Goal: Transaction & Acquisition: Purchase product/service

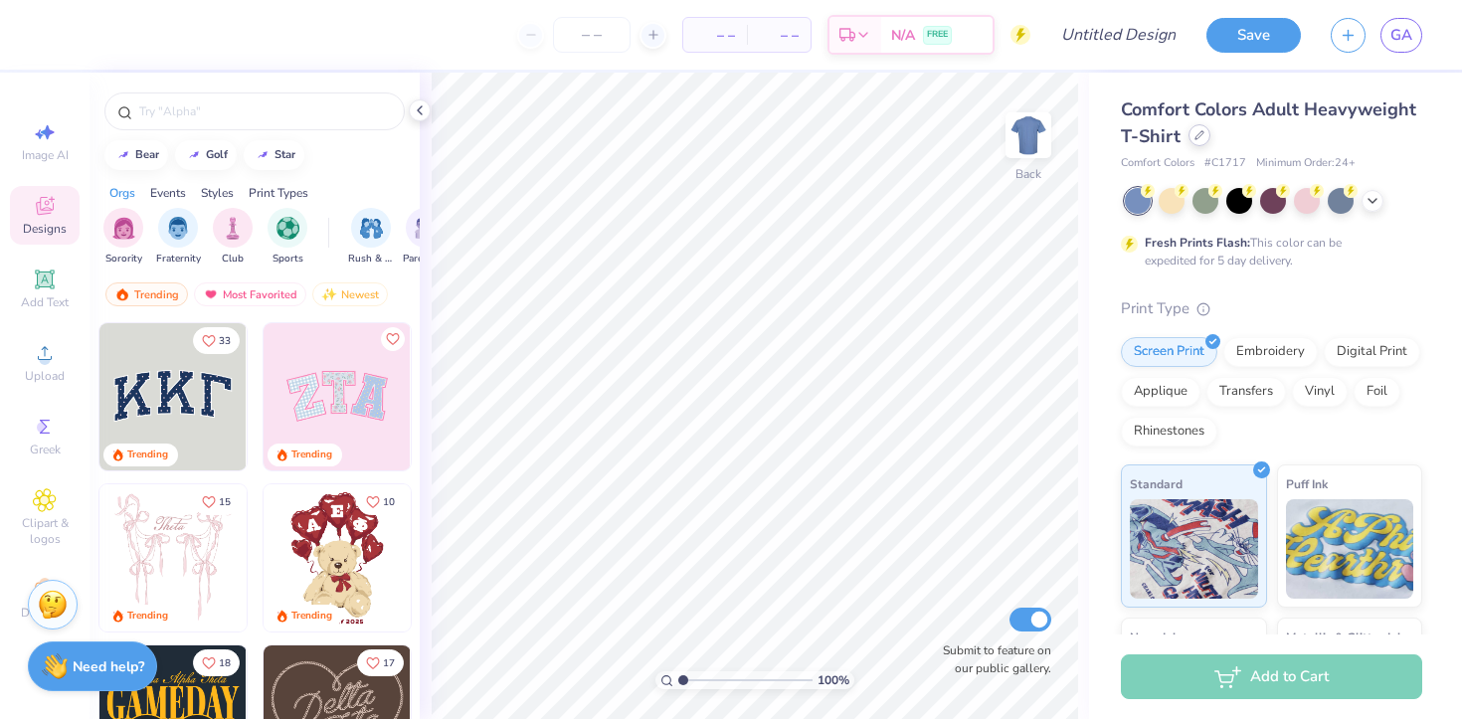
click at [1206, 140] on div at bounding box center [1200, 135] width 22 height 22
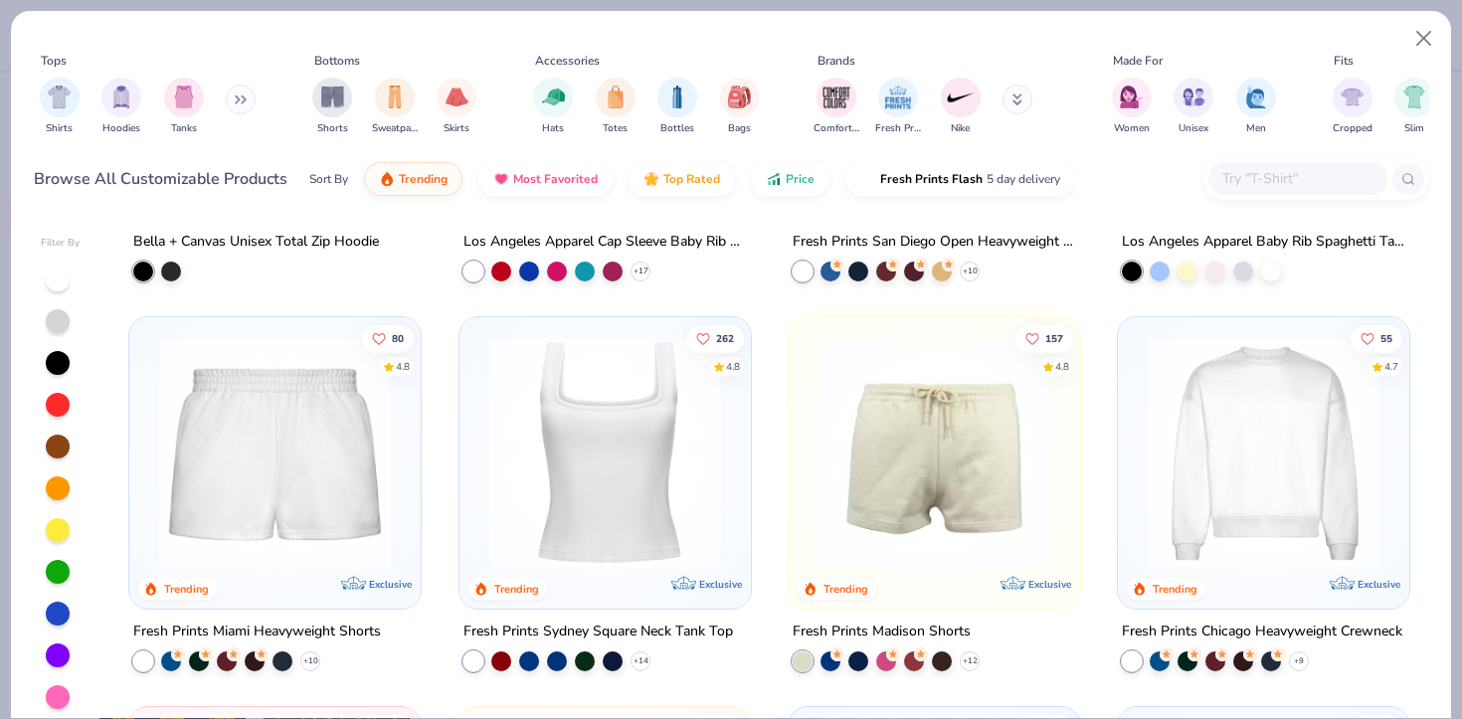
scroll to position [1085, 0]
click at [629, 463] on img at bounding box center [604, 452] width 252 height 232
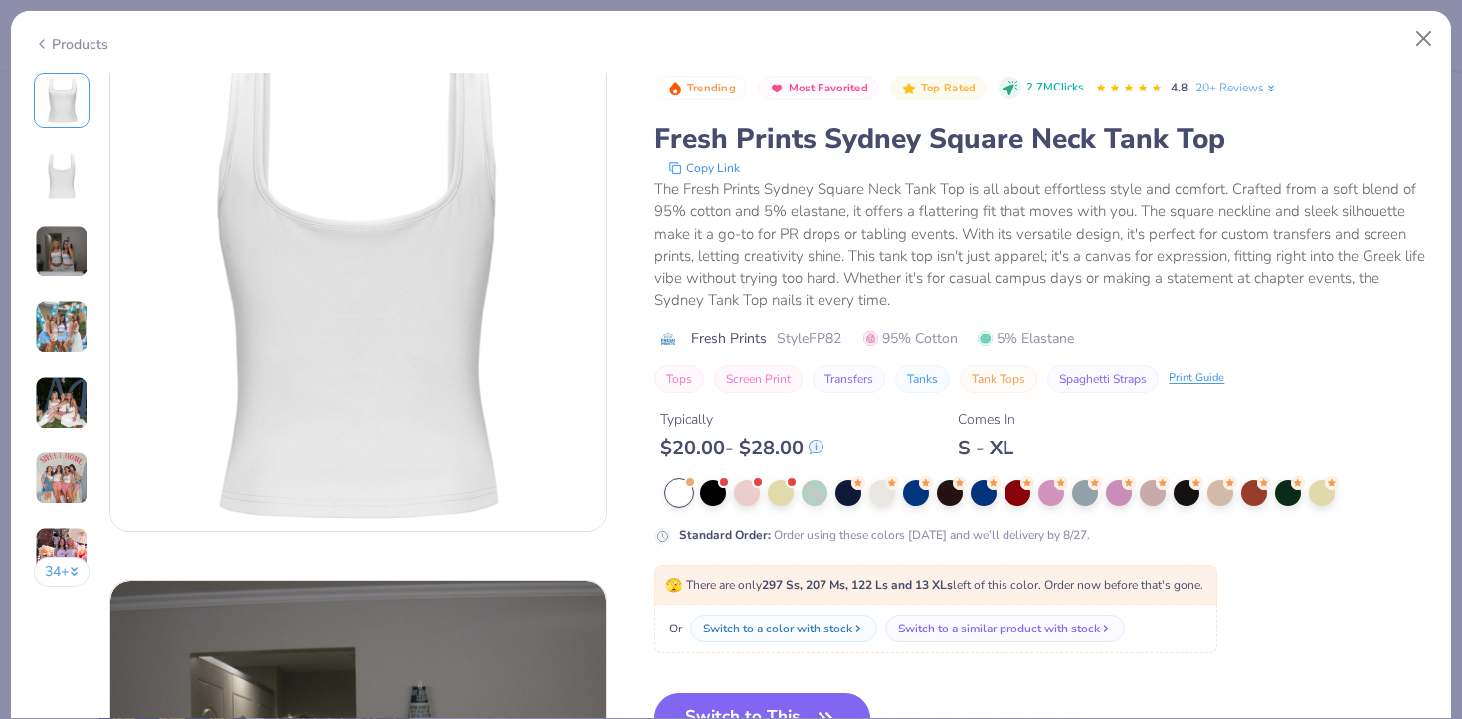
scroll to position [592, 0]
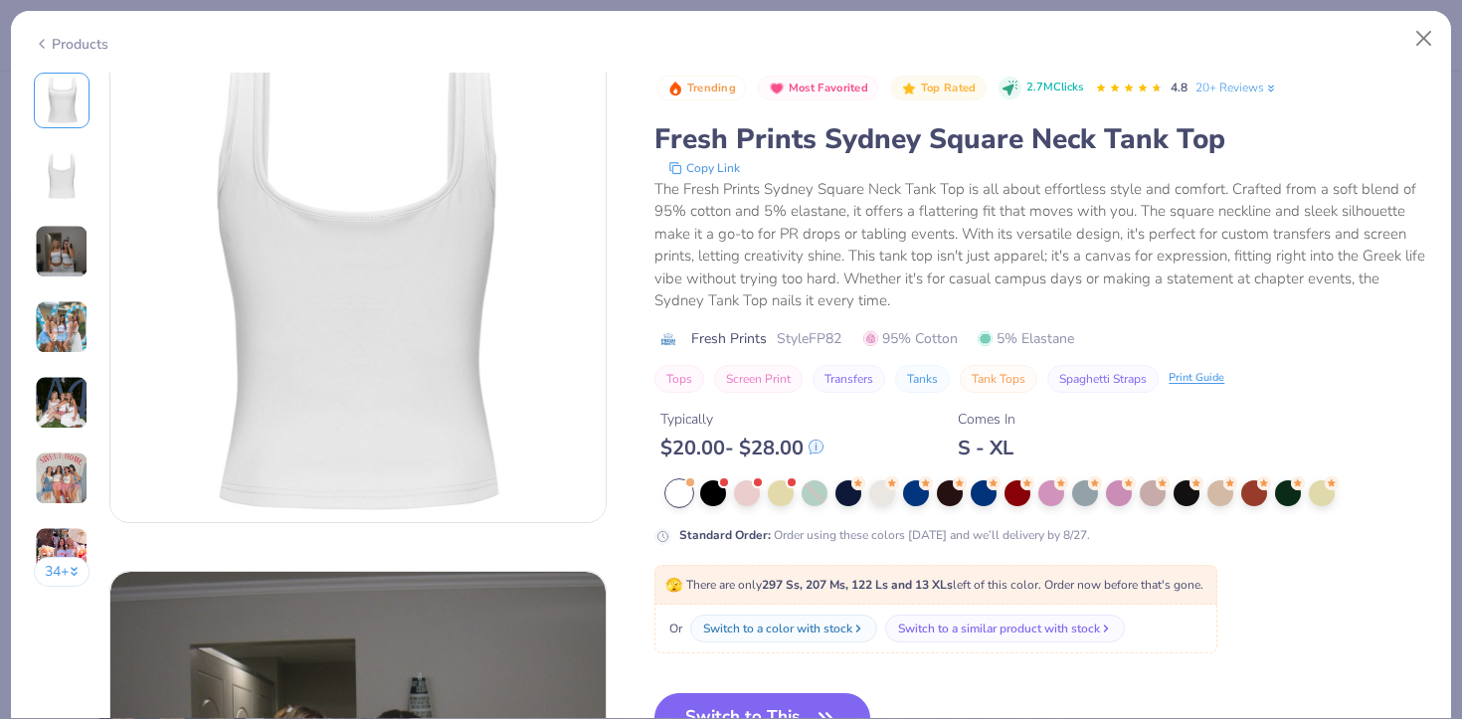
click at [52, 328] on img at bounding box center [62, 327] width 54 height 54
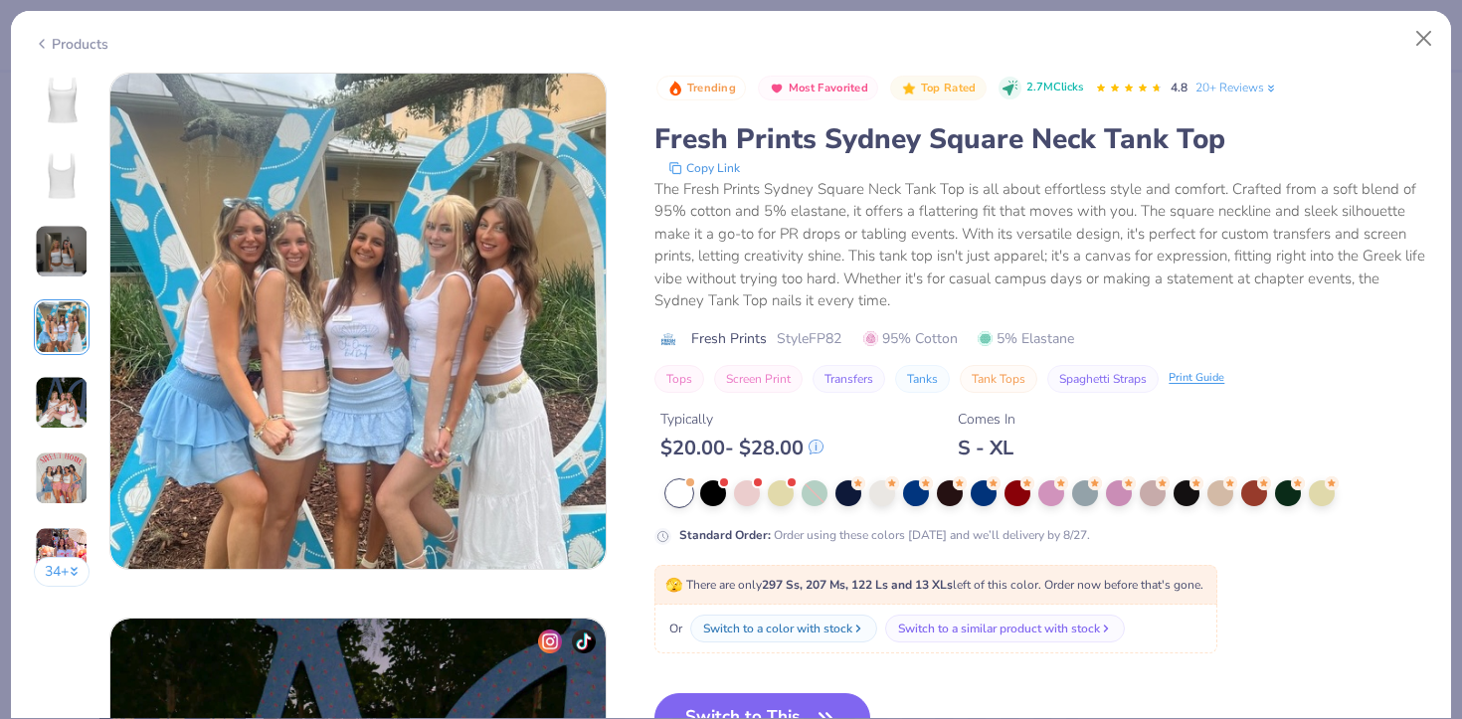
click at [54, 250] on img at bounding box center [62, 252] width 54 height 54
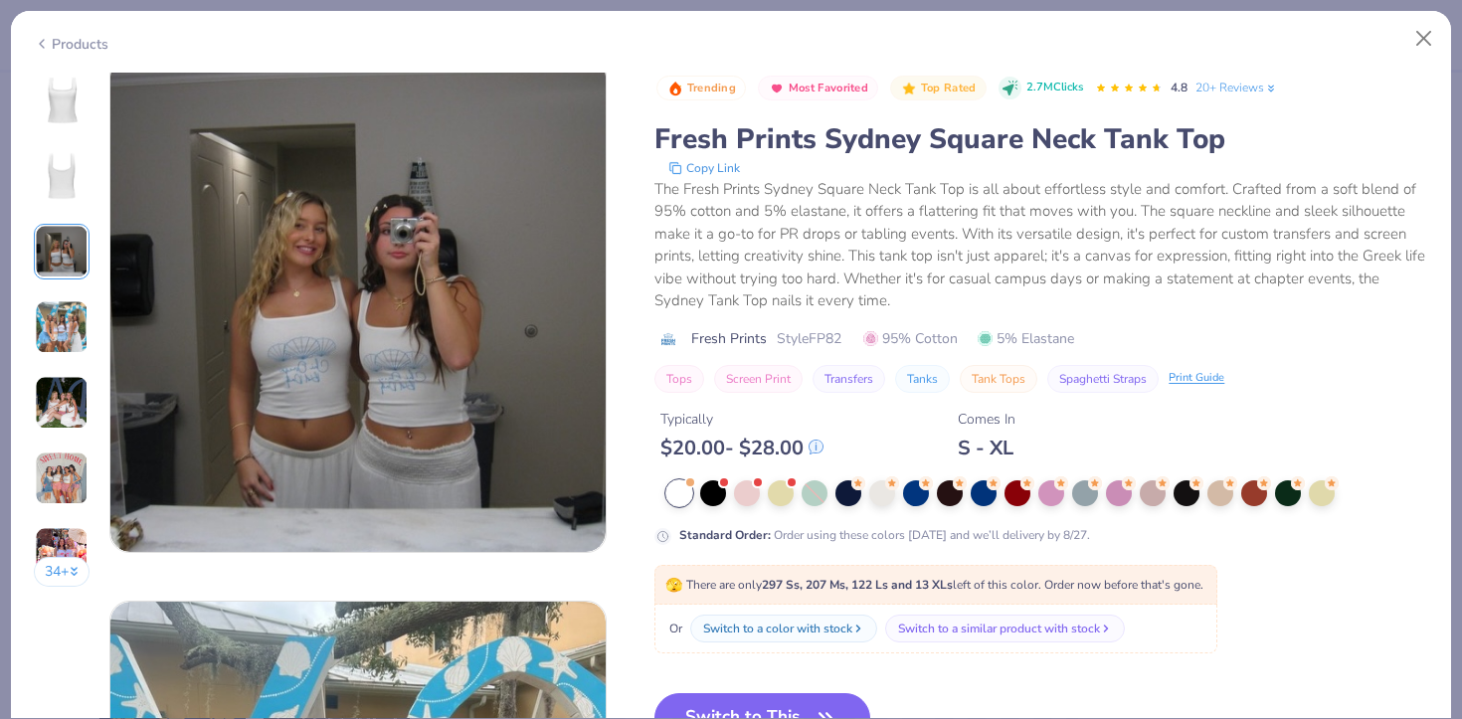
scroll to position [1090, 0]
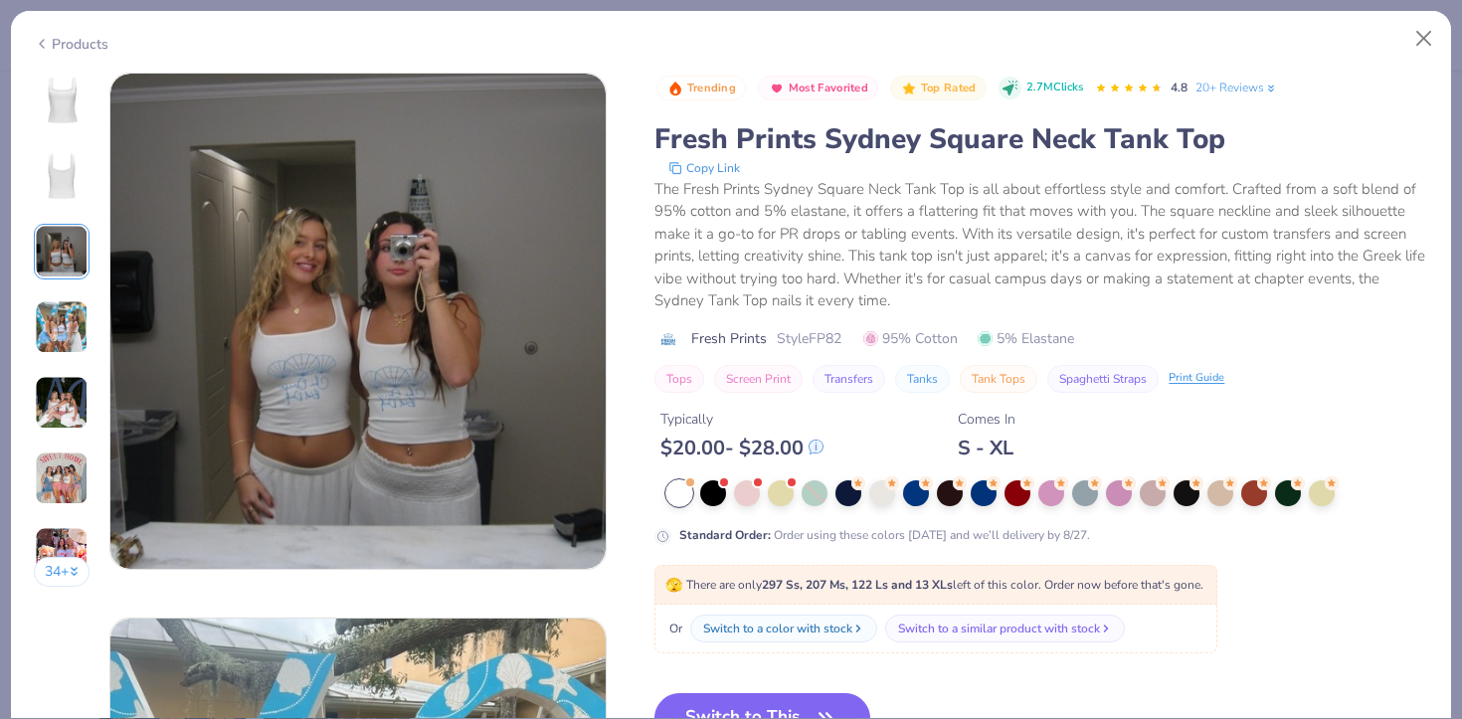
click at [79, 37] on div "Products" at bounding box center [71, 44] width 75 height 21
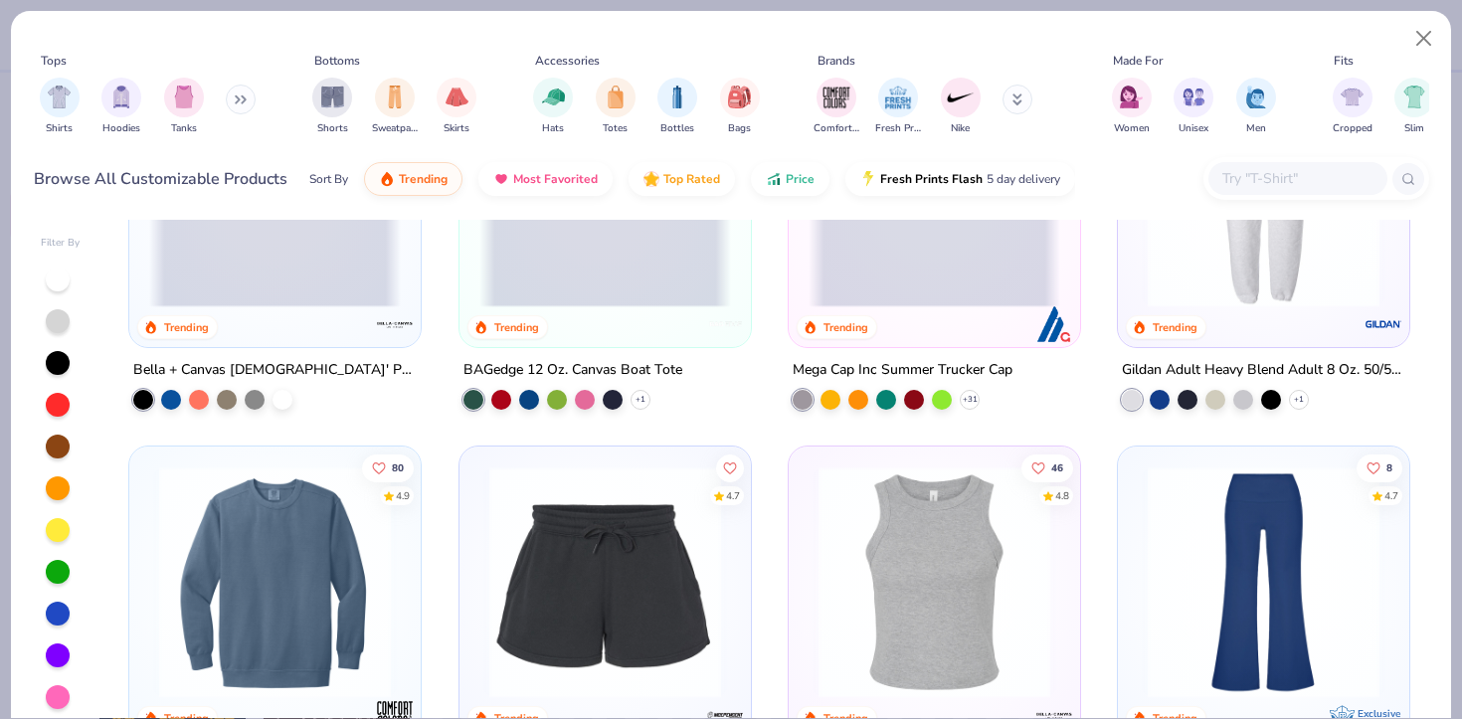
scroll to position [3829, 0]
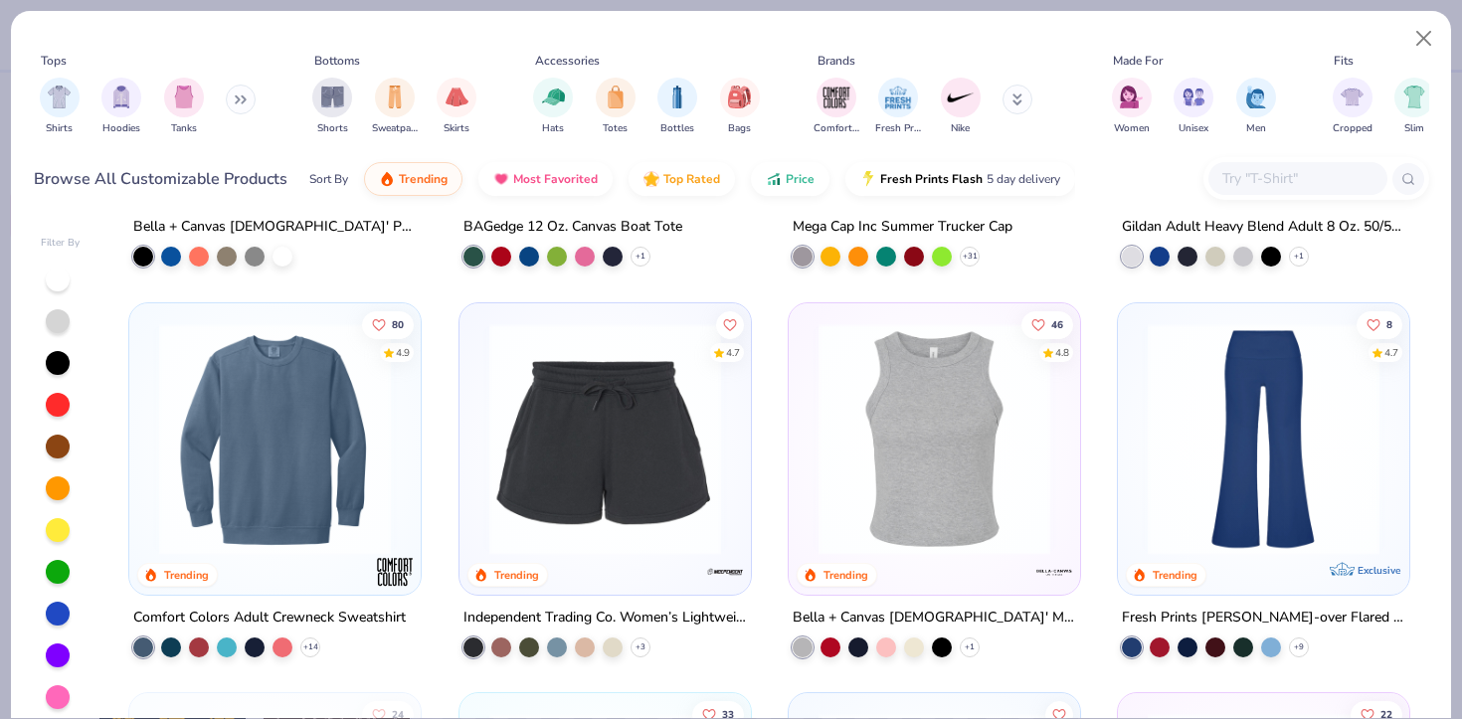
click at [926, 565] on div at bounding box center [935, 443] width 272 height 262
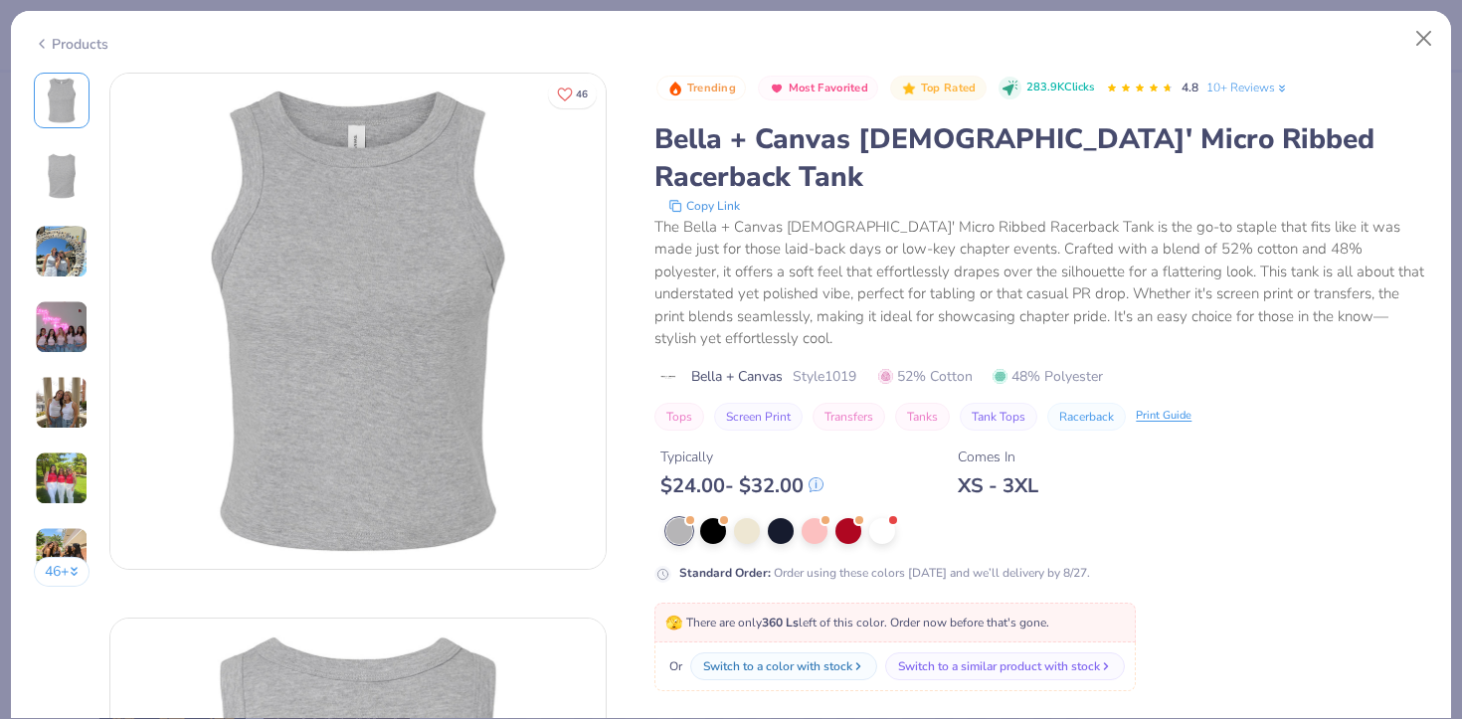
click at [70, 319] on img at bounding box center [62, 327] width 54 height 54
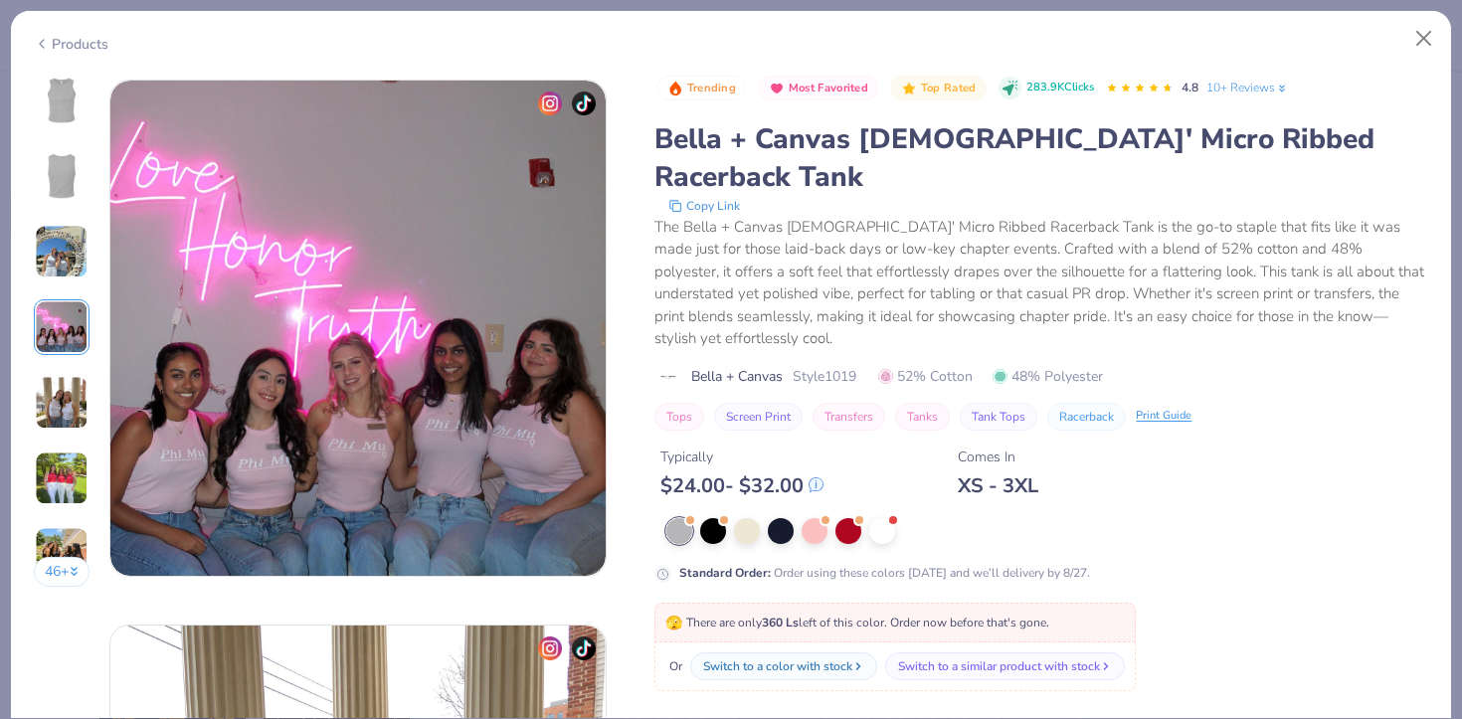
scroll to position [1635, 0]
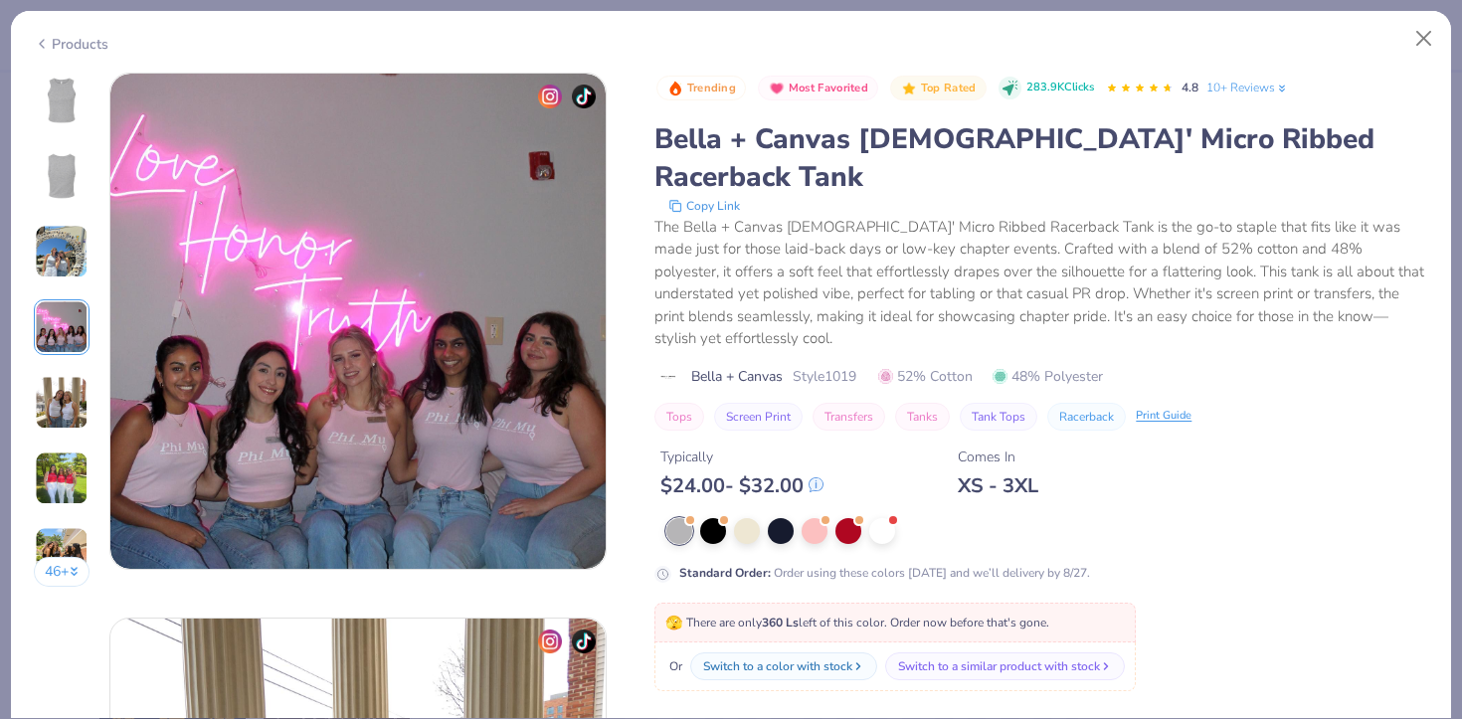
click at [35, 201] on div "46 +" at bounding box center [62, 337] width 57 height 529
click at [40, 247] on img at bounding box center [62, 252] width 54 height 54
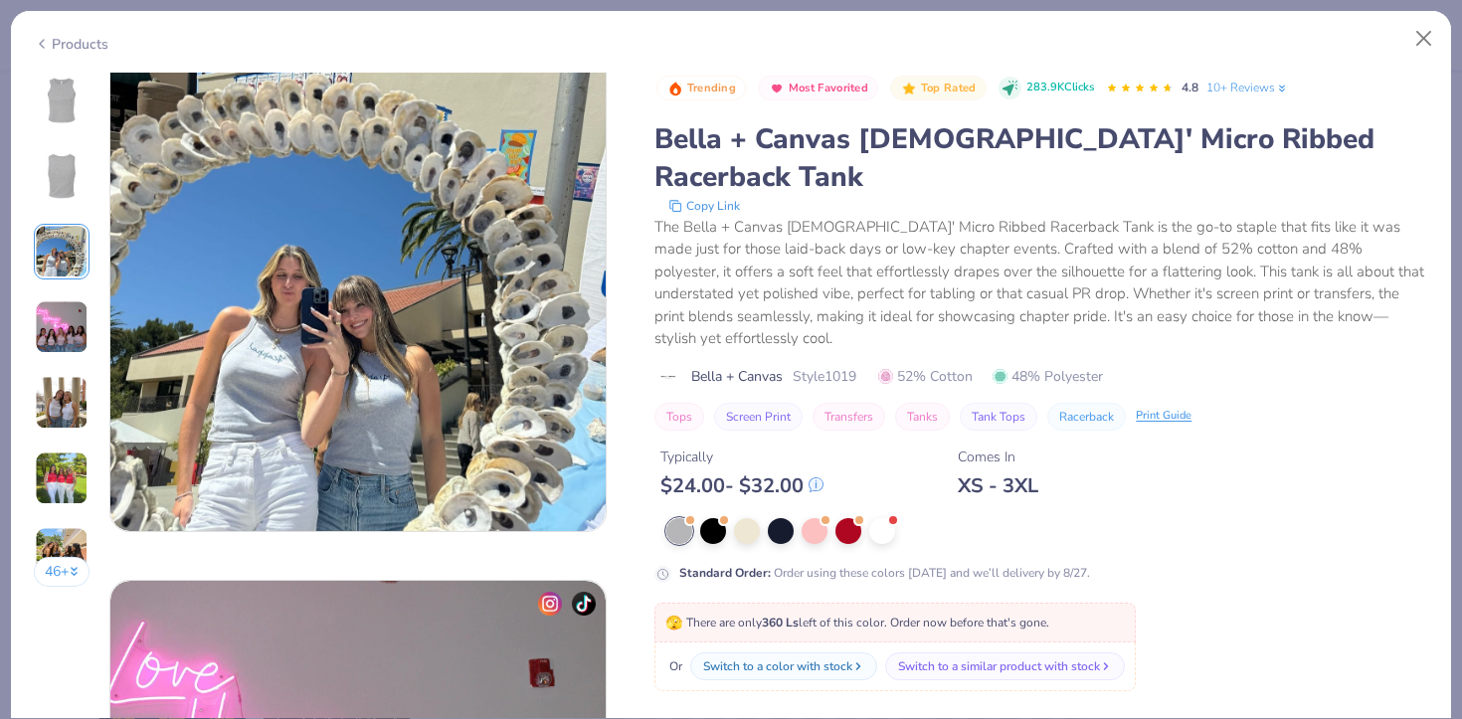
scroll to position [1090, 0]
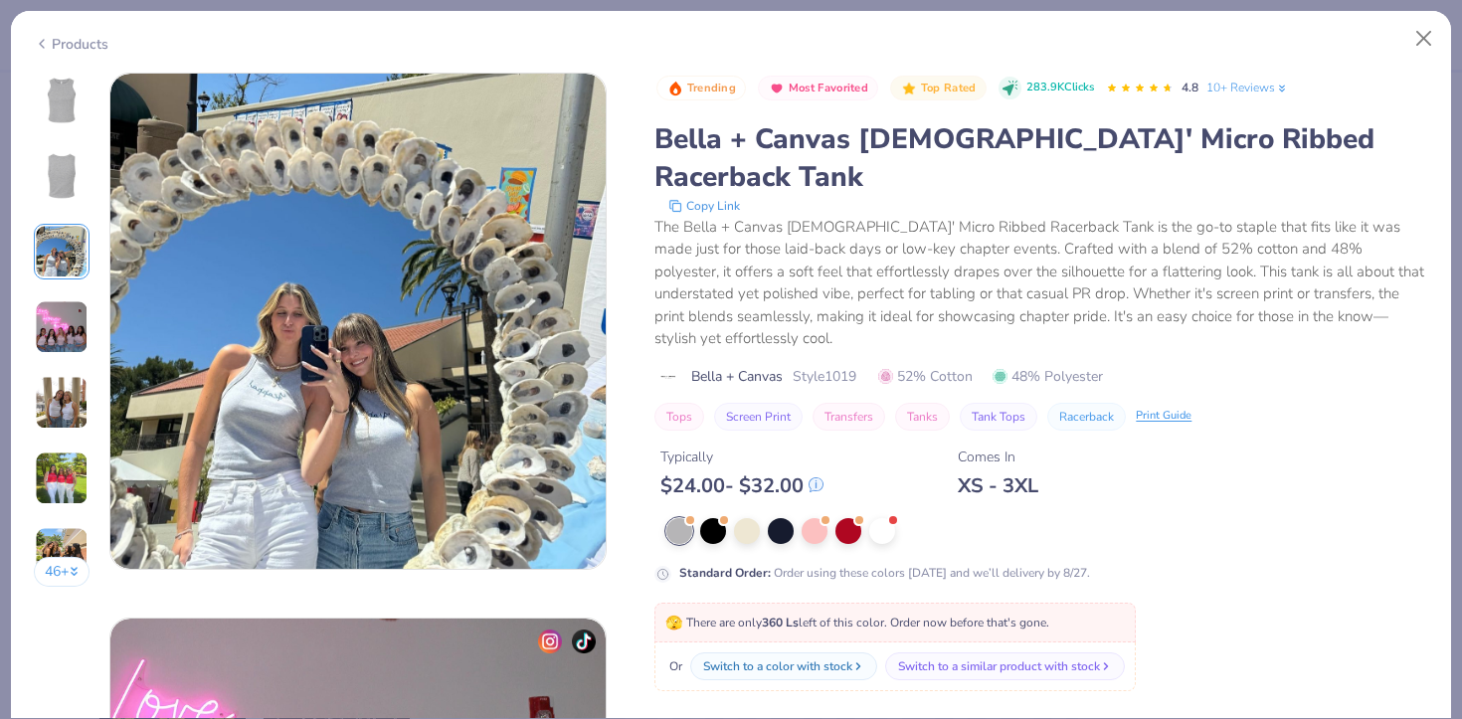
click at [75, 39] on div "Products" at bounding box center [71, 44] width 75 height 21
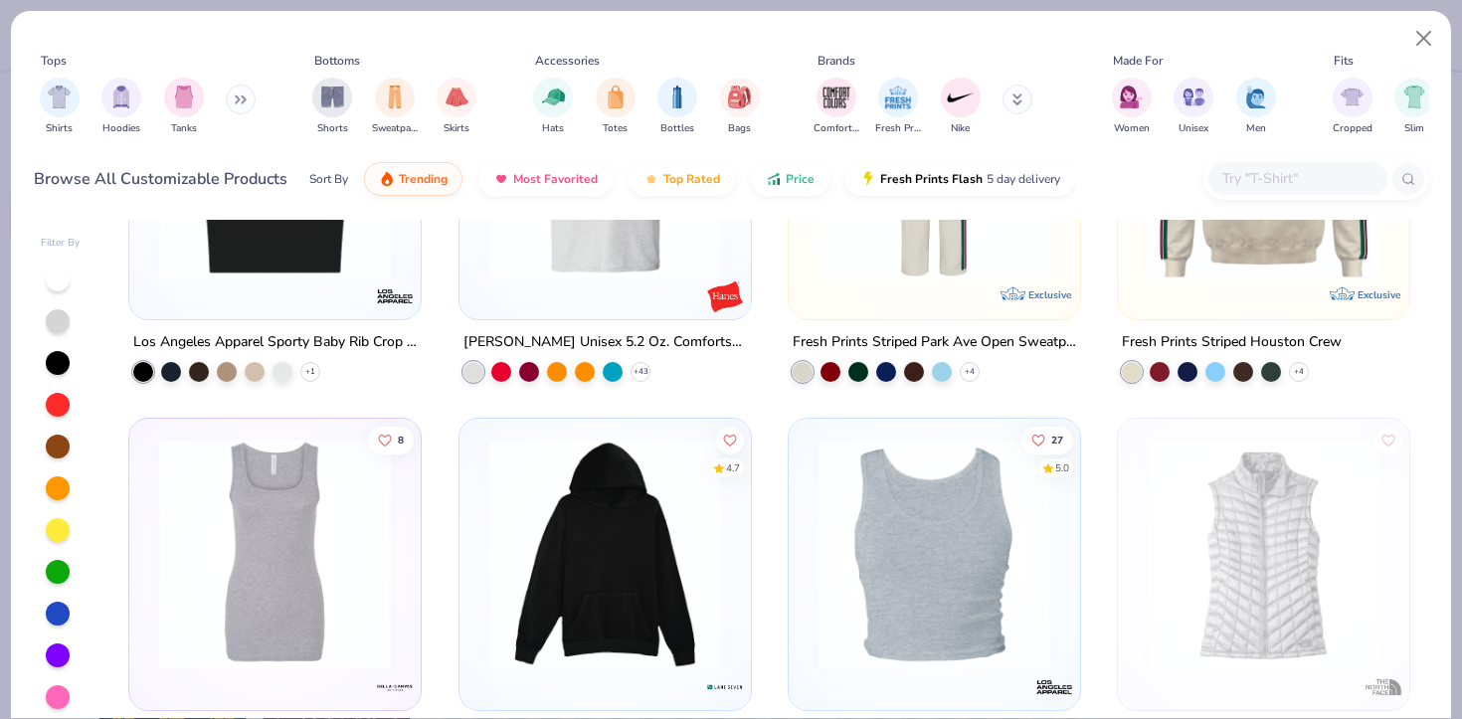
scroll to position [10054, 0]
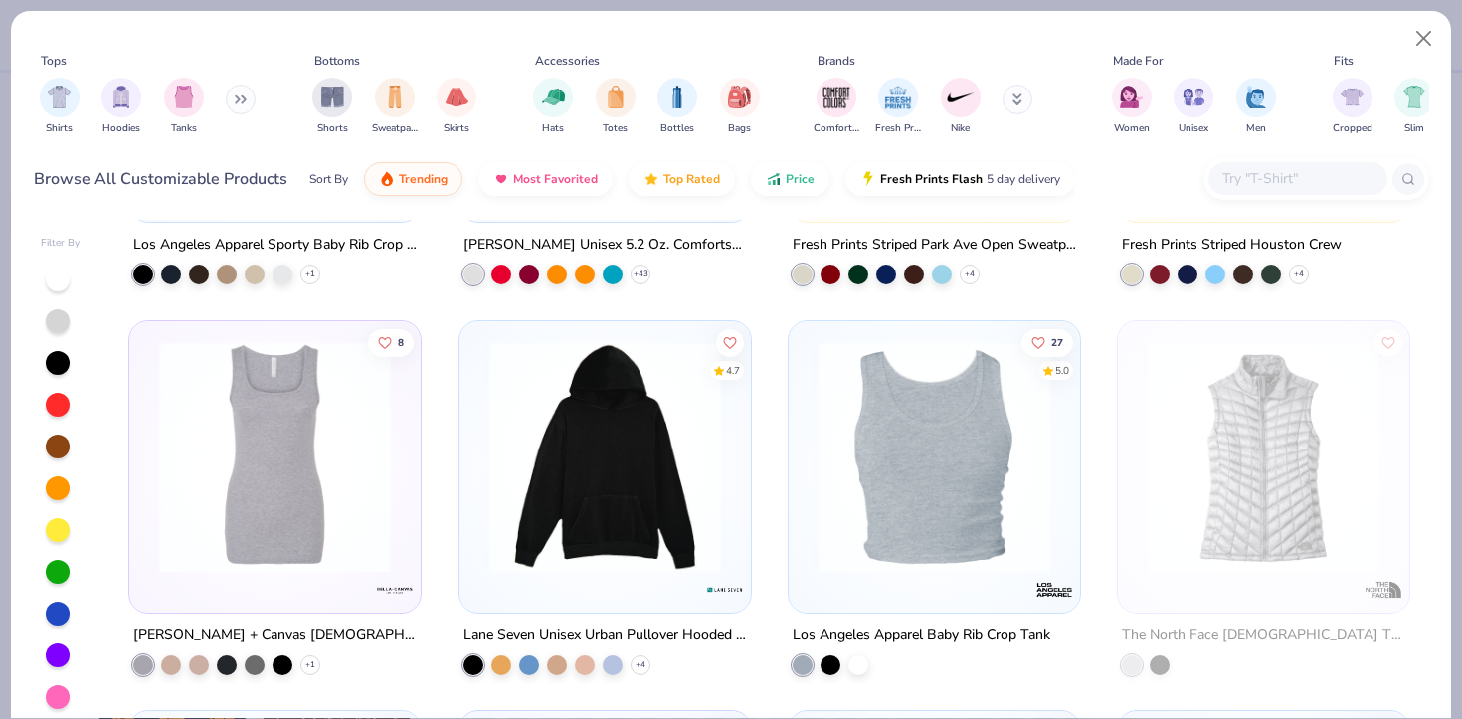
click at [1006, 536] on img at bounding box center [935, 456] width 252 height 232
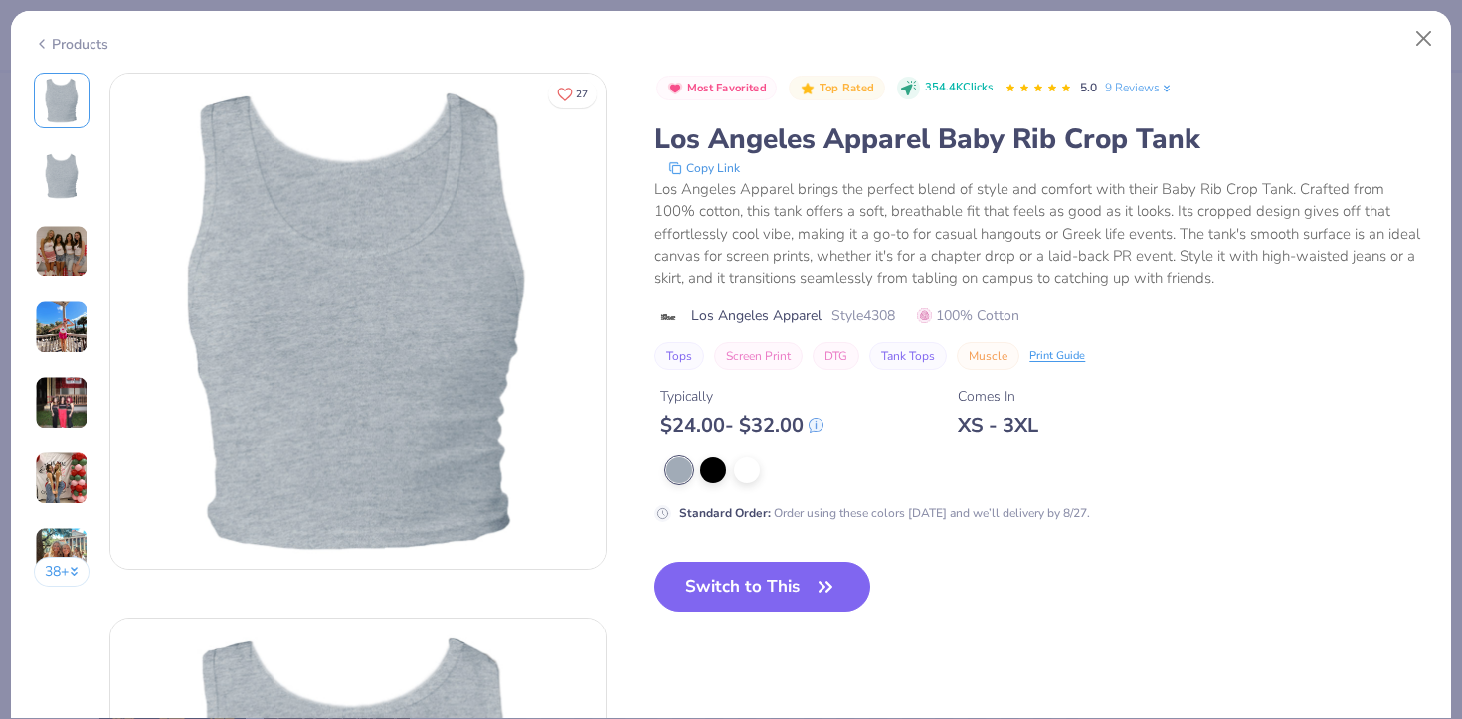
click at [66, 256] on img at bounding box center [62, 252] width 54 height 54
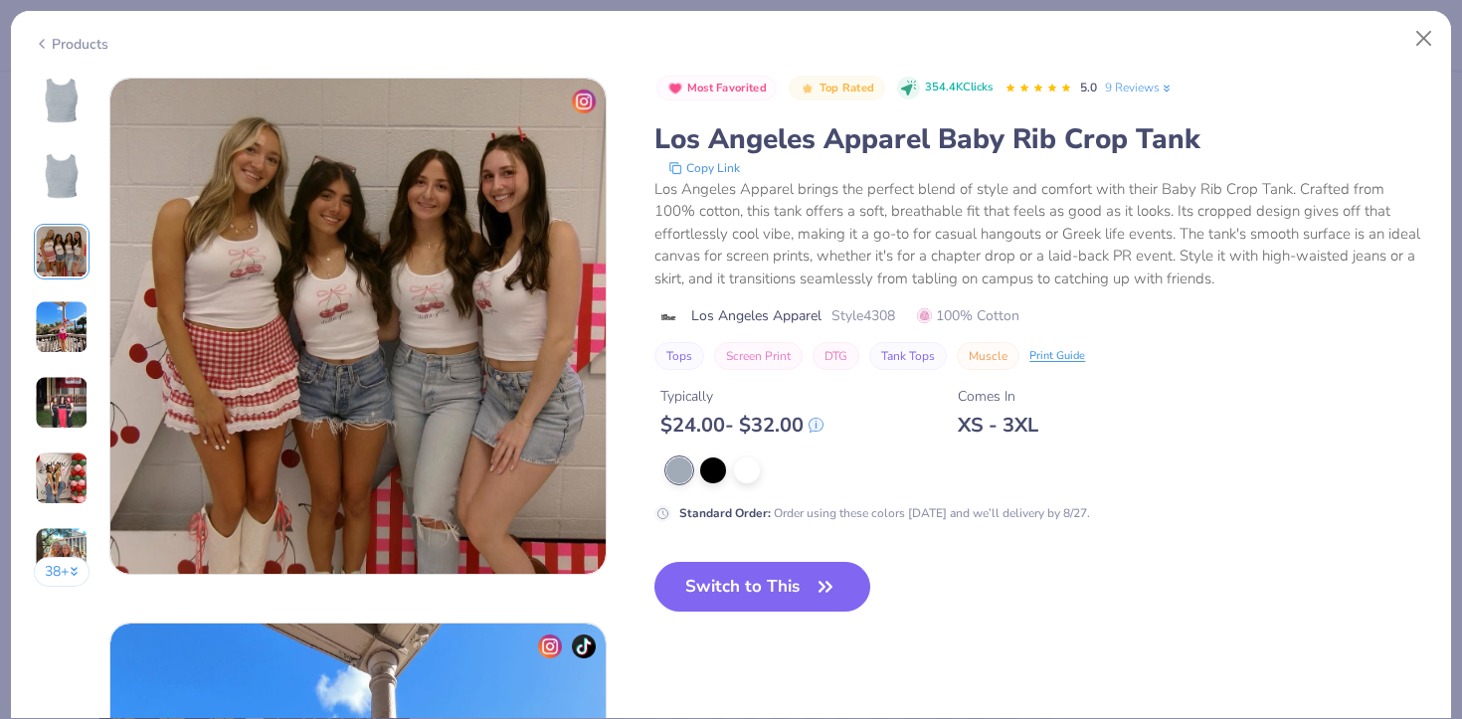
scroll to position [1090, 0]
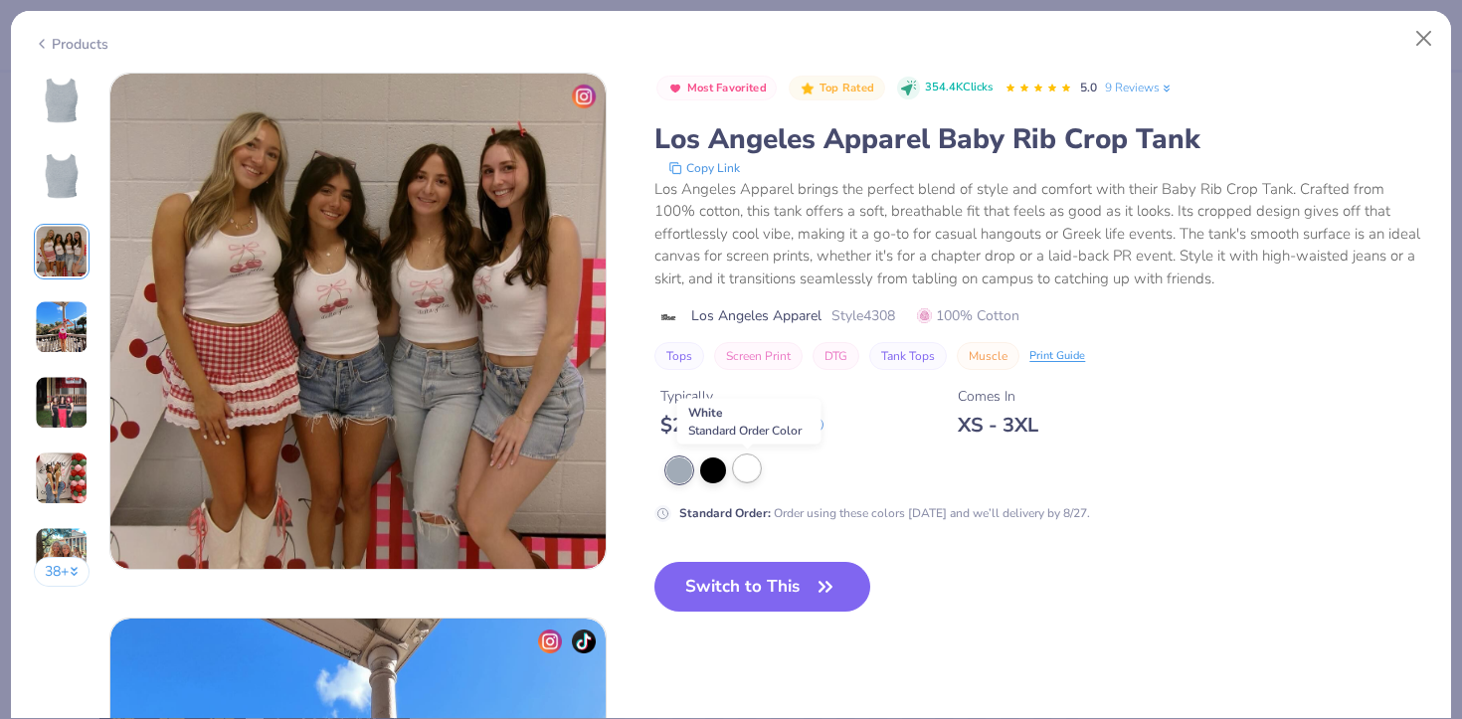
click at [749, 467] on div at bounding box center [747, 469] width 26 height 26
click at [46, 412] on img at bounding box center [62, 403] width 54 height 54
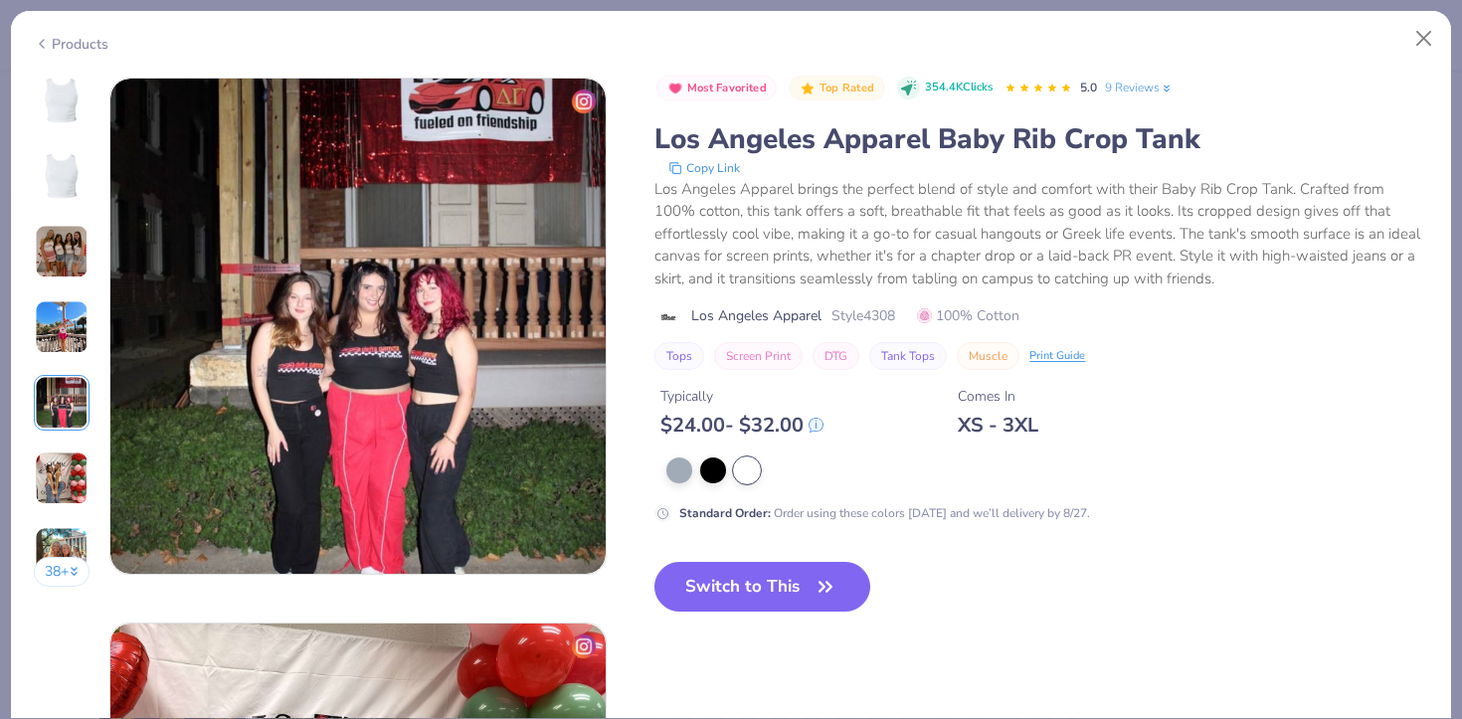
scroll to position [2180, 0]
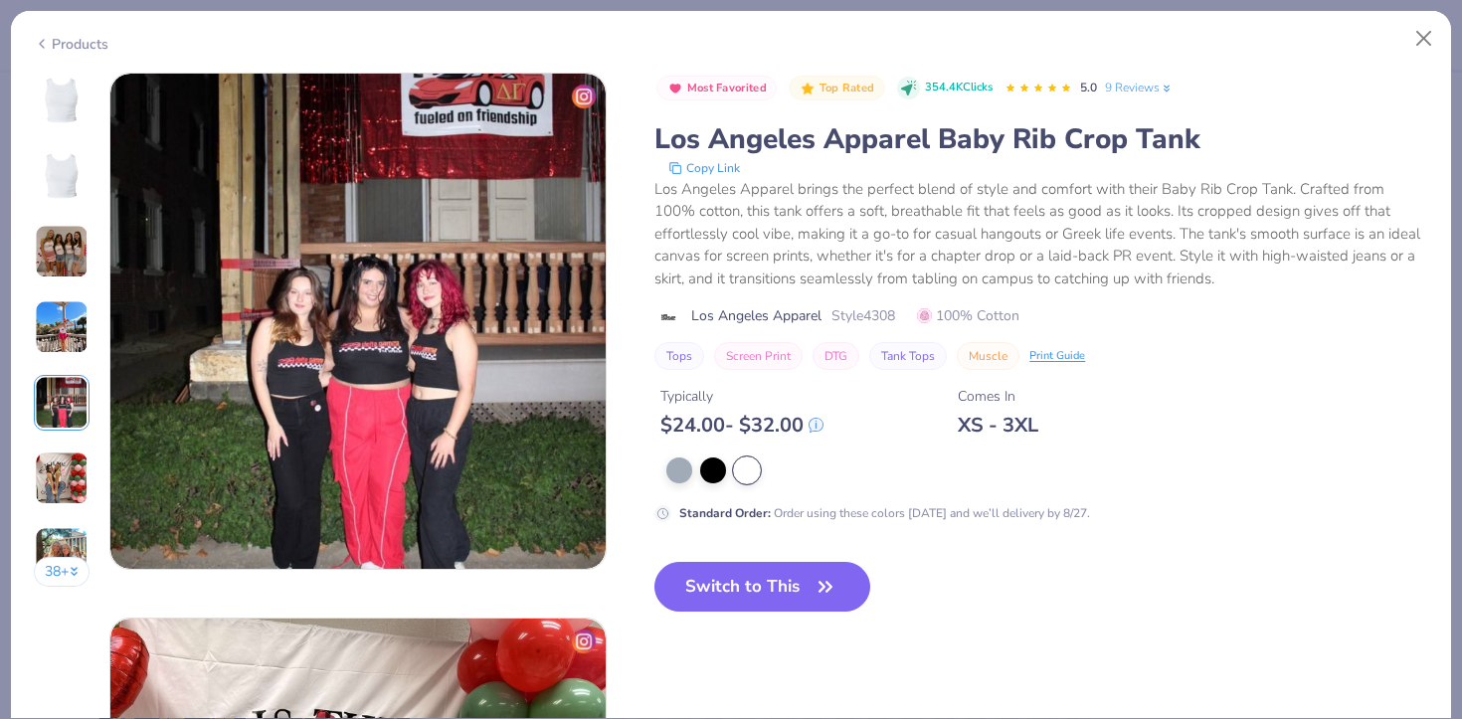
click at [756, 463] on div at bounding box center [747, 471] width 26 height 26
click at [703, 595] on button "Switch to This" at bounding box center [762, 587] width 216 height 50
